Goal: Transaction & Acquisition: Purchase product/service

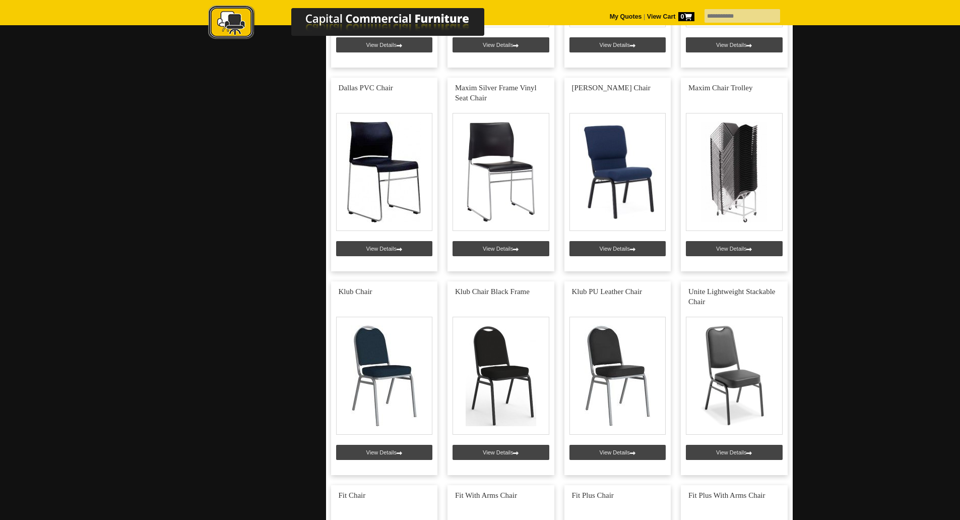
scroll to position [806, 0]
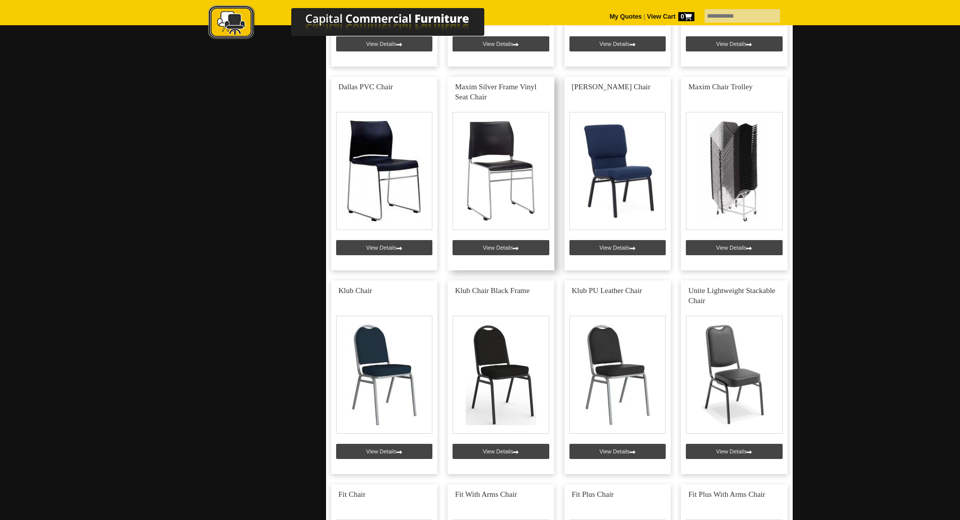
click at [491, 179] on link at bounding box center [501, 174] width 107 height 194
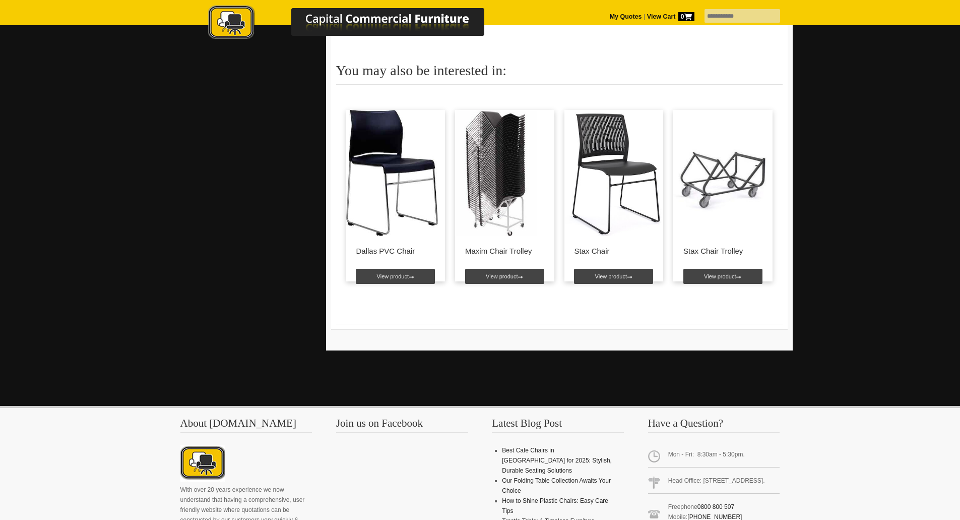
scroll to position [806, 0]
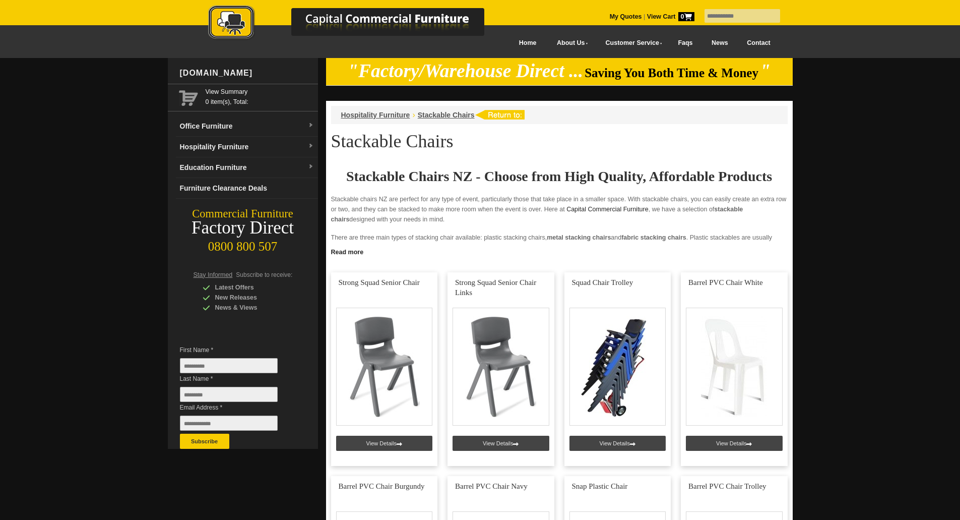
scroll to position [806, 0]
